Goal: Check status: Check status

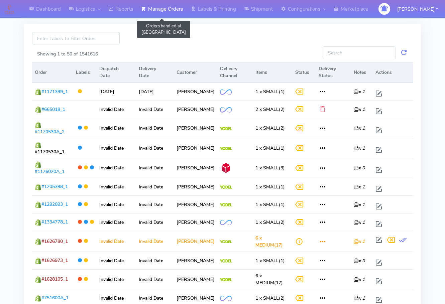
click at [162, 7] on link "Manage Orders" at bounding box center [162, 9] width 50 height 18
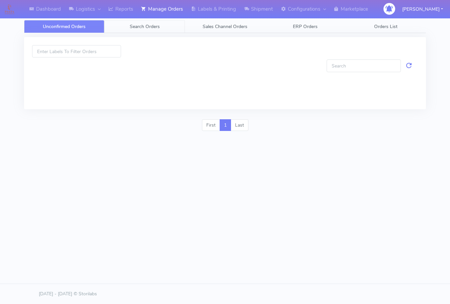
click at [135, 26] on span "Search Orders" at bounding box center [145, 26] width 30 height 6
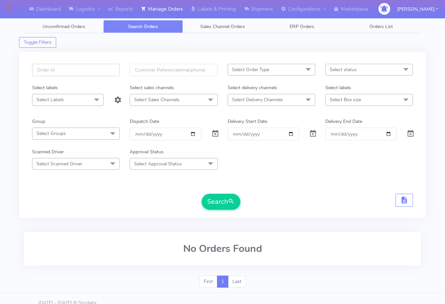
click at [63, 72] on input "text" at bounding box center [76, 70] width 88 height 12
paste input "1628758"
type input "1628758"
click at [216, 135] on span at bounding box center [215, 135] width 8 height 6
click at [217, 201] on button "Search" at bounding box center [221, 202] width 39 height 16
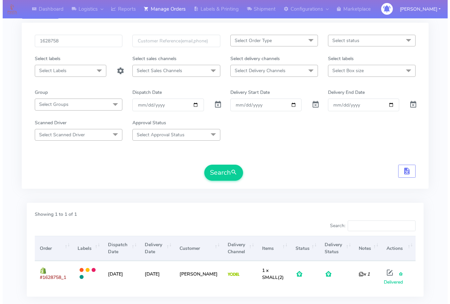
scroll to position [69, 0]
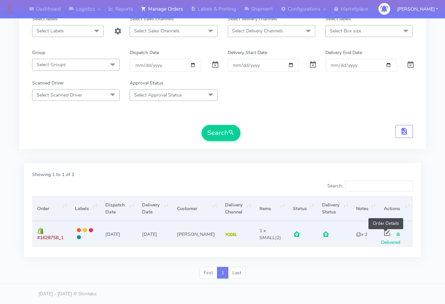
click at [386, 232] on span at bounding box center [387, 234] width 12 height 6
select select "5"
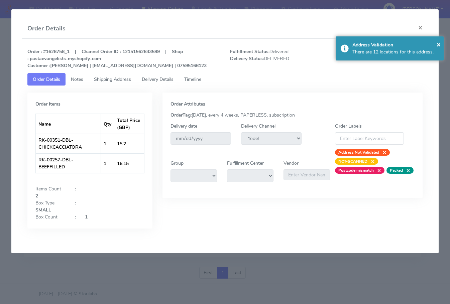
drag, startPoint x: 111, startPoint y: 81, endPoint x: 160, endPoint y: 80, distance: 48.5
click at [111, 81] on span "Shipping Address" at bounding box center [112, 79] width 37 height 6
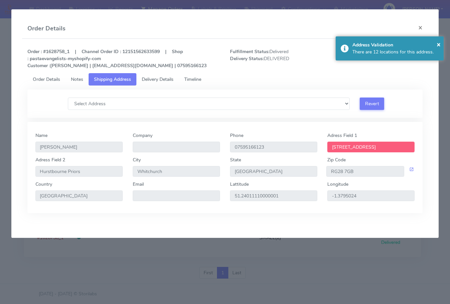
click at [162, 80] on span "Delivery Details" at bounding box center [158, 79] width 32 height 6
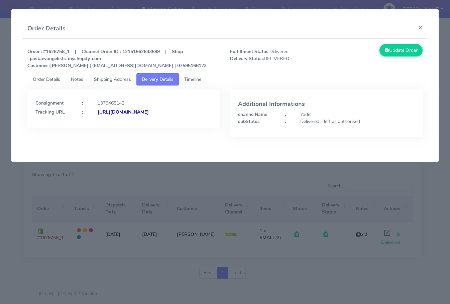
drag, startPoint x: 193, startPoint y: 131, endPoint x: 108, endPoint y: 143, distance: 86.2
click at [108, 143] on div "Consignment : 1379465142 Tracking URL : [URL][DOMAIN_NAME]" at bounding box center [123, 119] width 203 height 58
copy strong "JJD0002249960904718"
